Goal: Navigation & Orientation: Find specific page/section

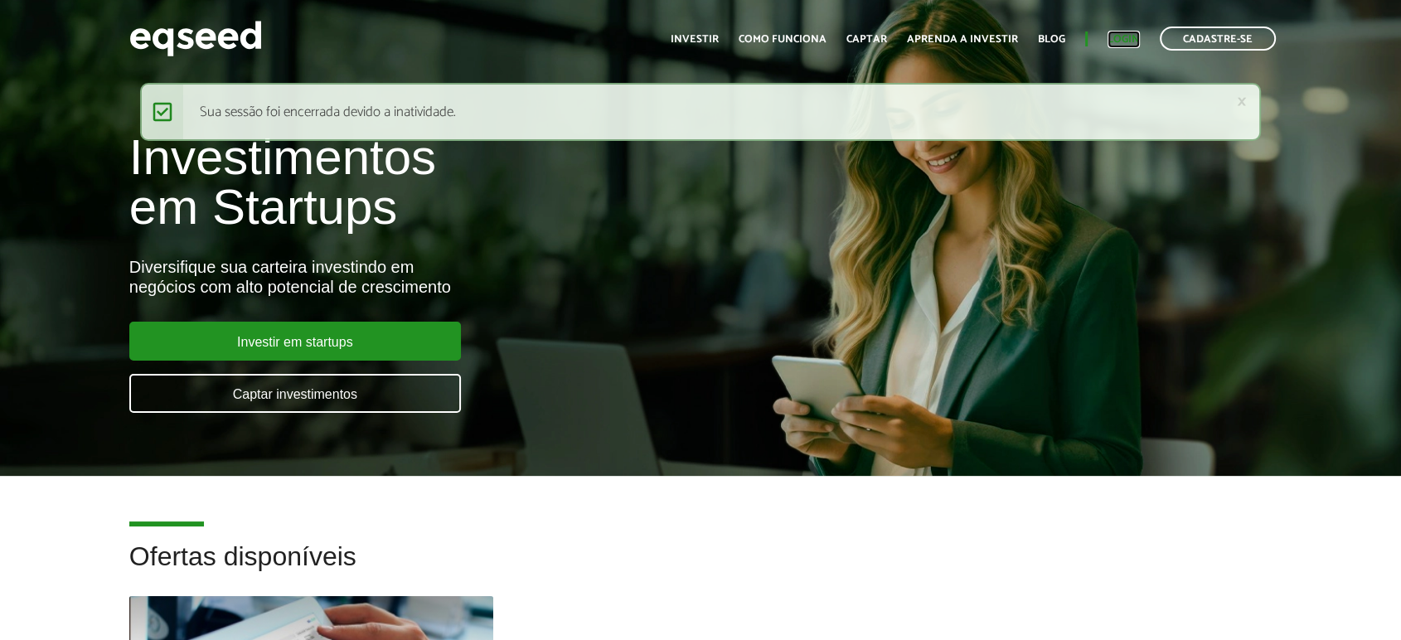
click at [1139, 43] on link "Login" at bounding box center [1124, 39] width 32 height 11
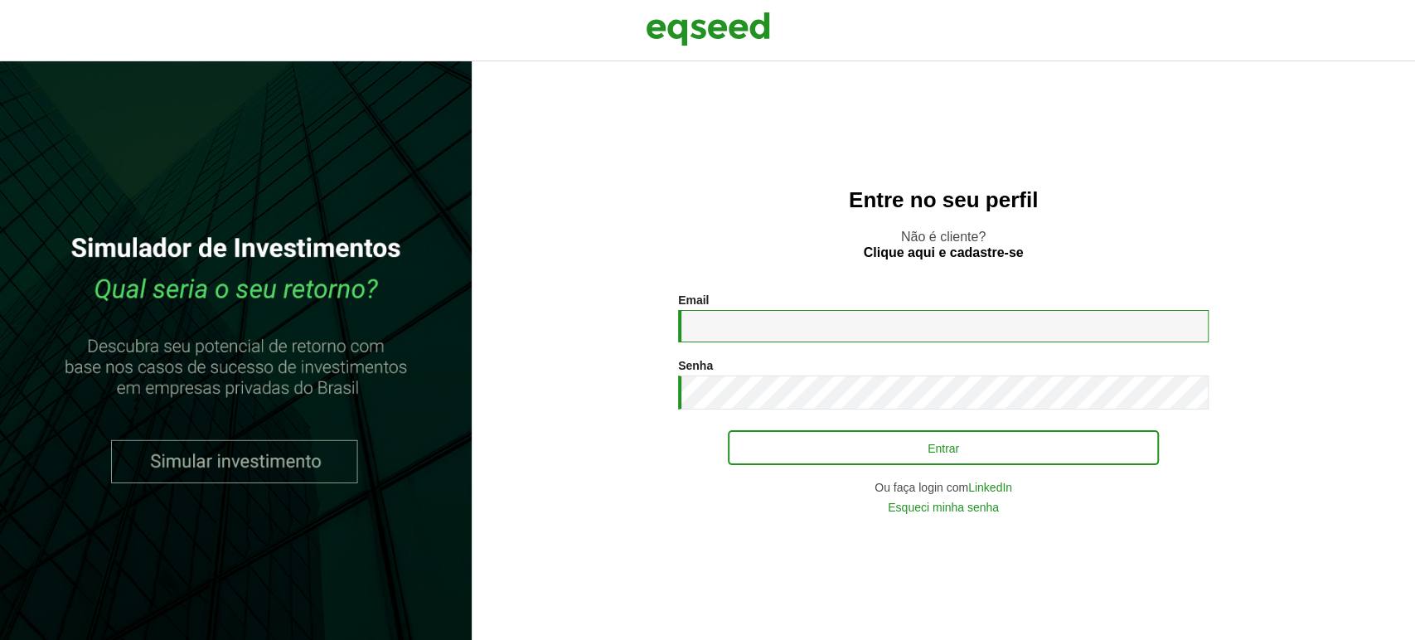
type input "**********"
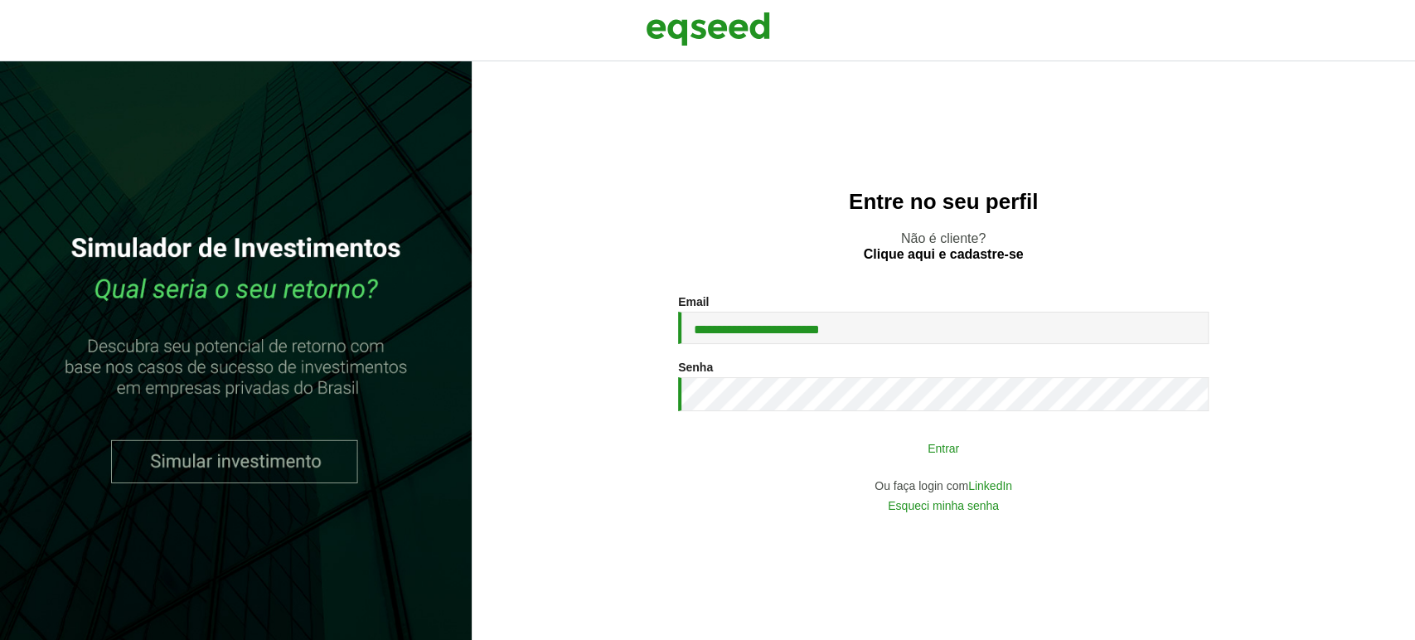
click at [780, 453] on button "Entrar" at bounding box center [943, 448] width 431 height 32
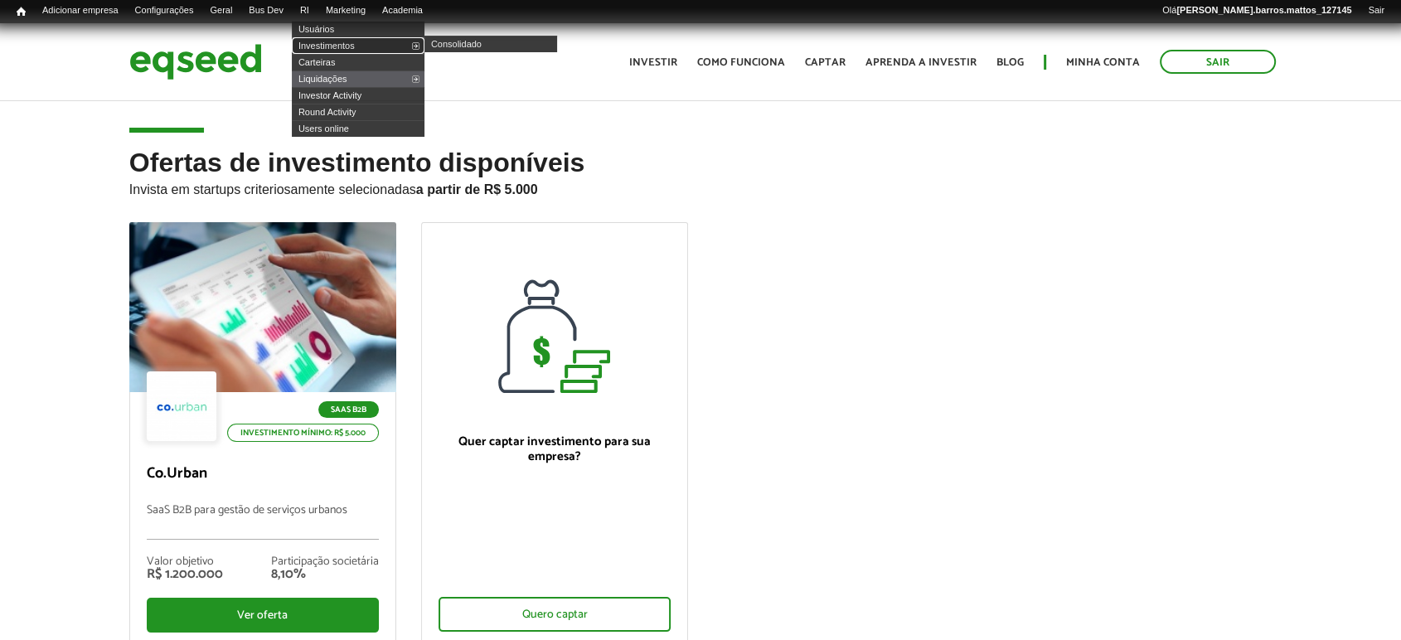
click at [327, 41] on link "Investimentos" at bounding box center [358, 45] width 133 height 17
